Goal: Find specific page/section: Find specific page/section

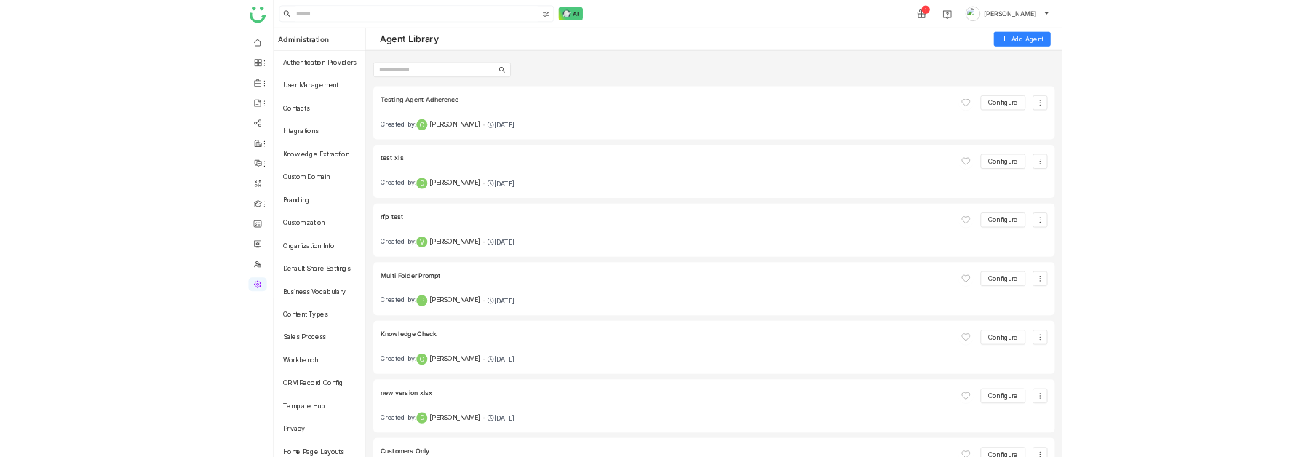
scroll to position [1785, 0]
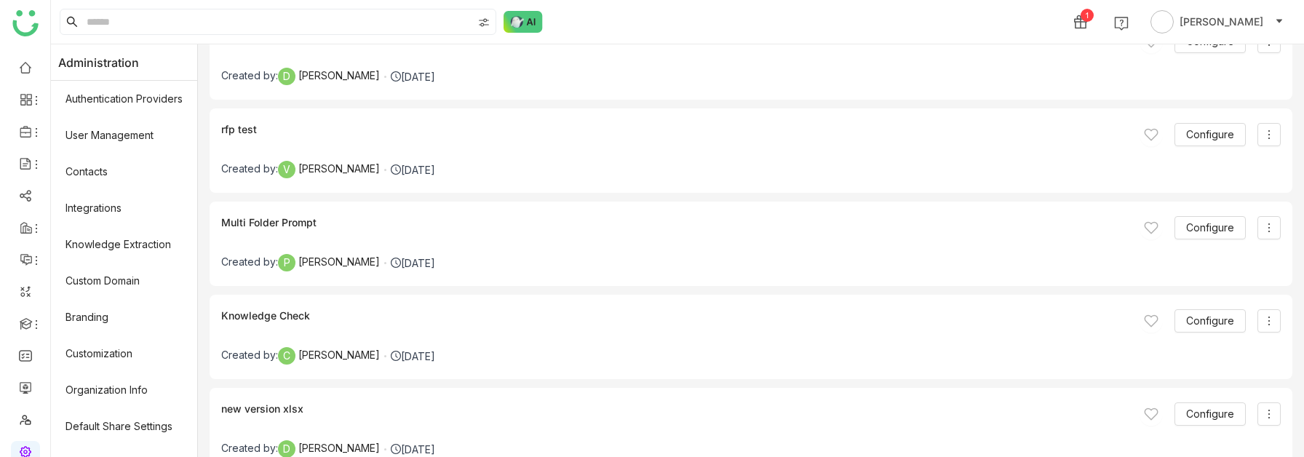
scroll to position [223, 0]
